Goal: Task Accomplishment & Management: Use online tool/utility

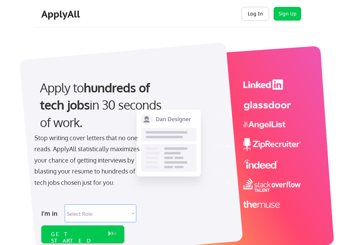
click at [261, 15] on button "Log In" at bounding box center [255, 14] width 28 height 14
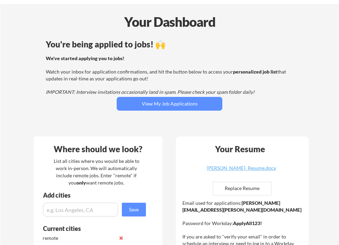
scroll to position [23, 0]
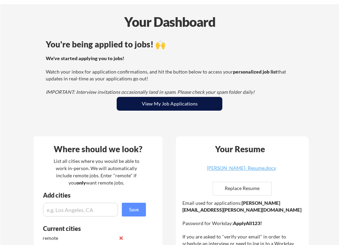
click at [196, 105] on button "View My Job Applications" at bounding box center [170, 104] width 106 height 14
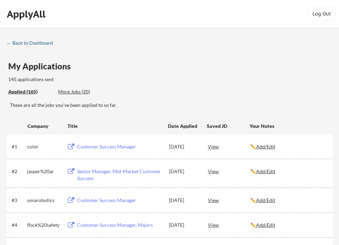
click at [47, 42] on div "← Back to Dashboard" at bounding box center [33, 43] width 52 height 5
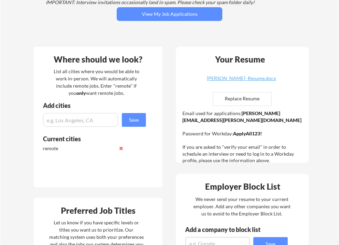
scroll to position [113, 0]
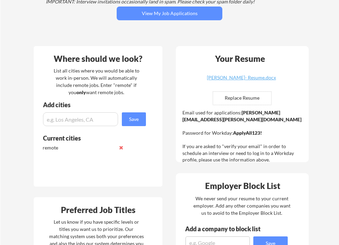
click at [242, 97] on input "file" at bounding box center [242, 98] width 58 height 13
type input "C:\fakepath\Claudia.Arnn- Resume.pdf"
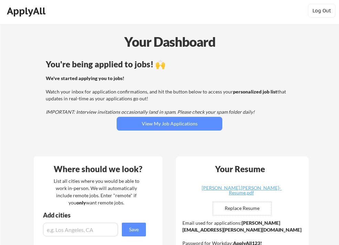
scroll to position [2, 0]
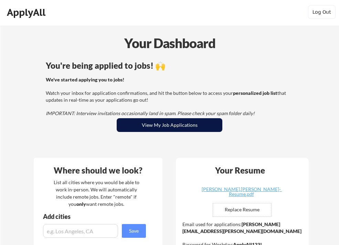
click at [187, 128] on button "View My Job Applications" at bounding box center [170, 125] width 106 height 14
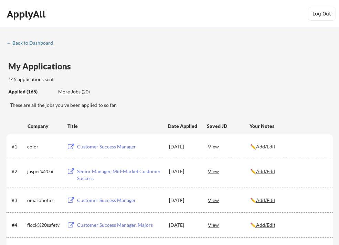
click at [81, 90] on div "More Jobs (20)" at bounding box center [83, 91] width 51 height 7
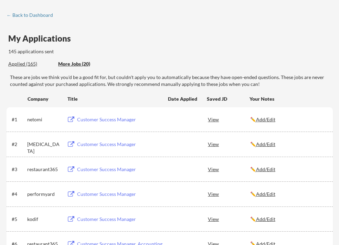
scroll to position [28, 0]
click at [215, 119] on div "View" at bounding box center [229, 119] width 42 height 12
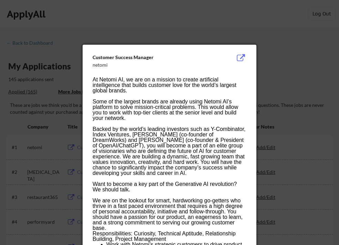
scroll to position [0, 0]
click at [284, 34] on div at bounding box center [169, 122] width 339 height 245
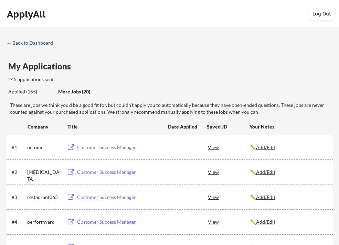
click at [39, 42] on div "← Back to Dashboard" at bounding box center [33, 43] width 52 height 5
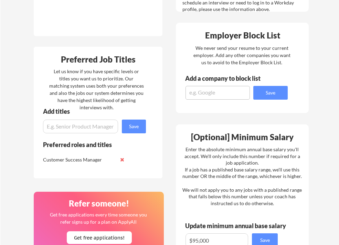
scroll to position [264, 0]
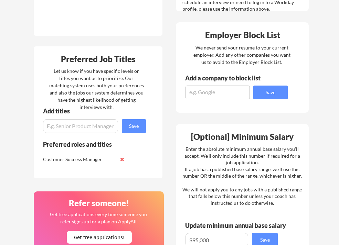
click at [89, 123] on input "input" at bounding box center [80, 126] width 75 height 14
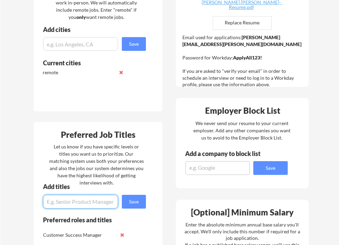
scroll to position [109, 0]
